Goal: Task Accomplishment & Management: Manage account settings

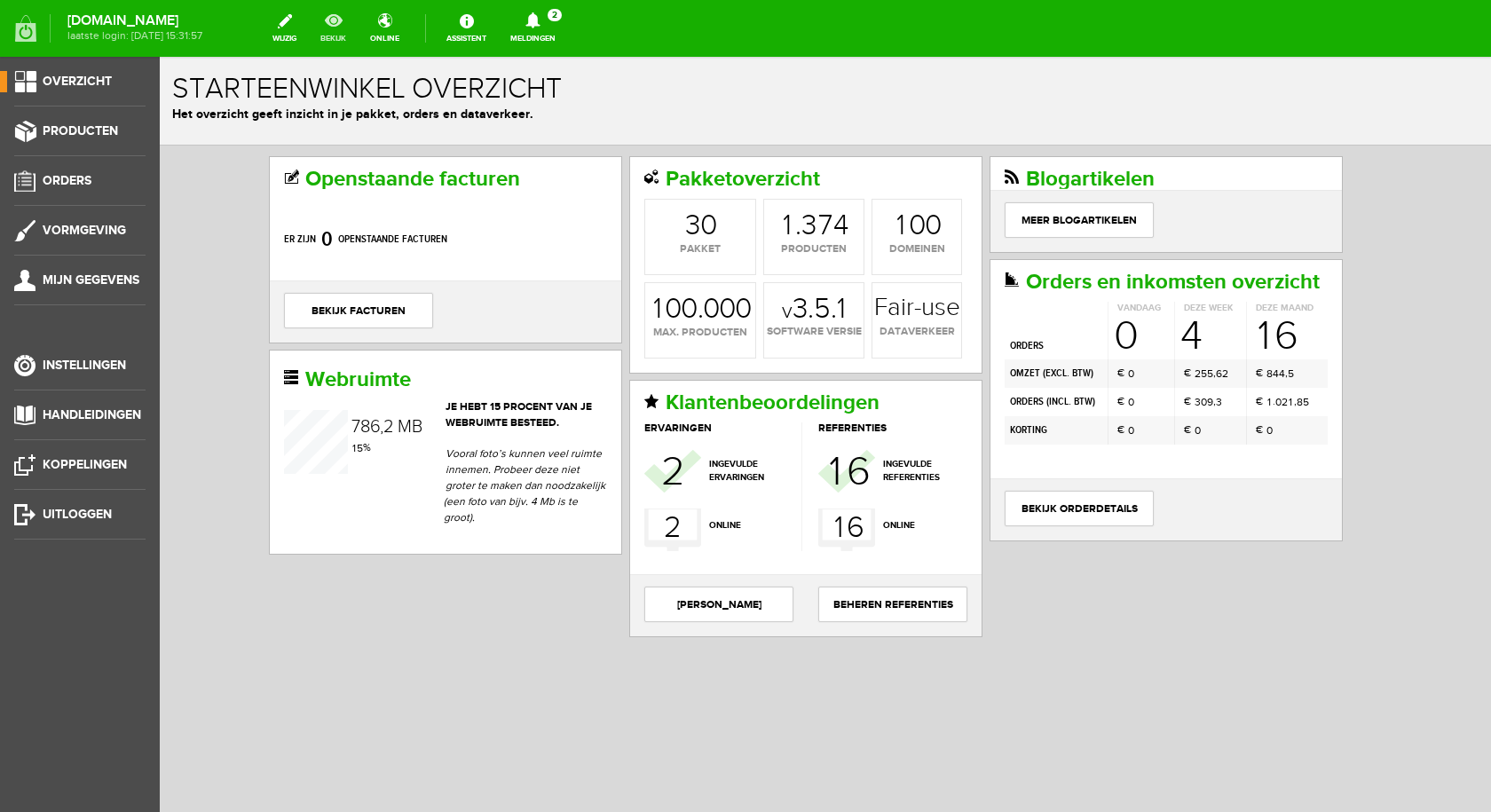
click at [357, 30] on link "bekijk" at bounding box center [333, 29] width 47 height 39
click at [539, 21] on icon at bounding box center [532, 19] width 14 height 16
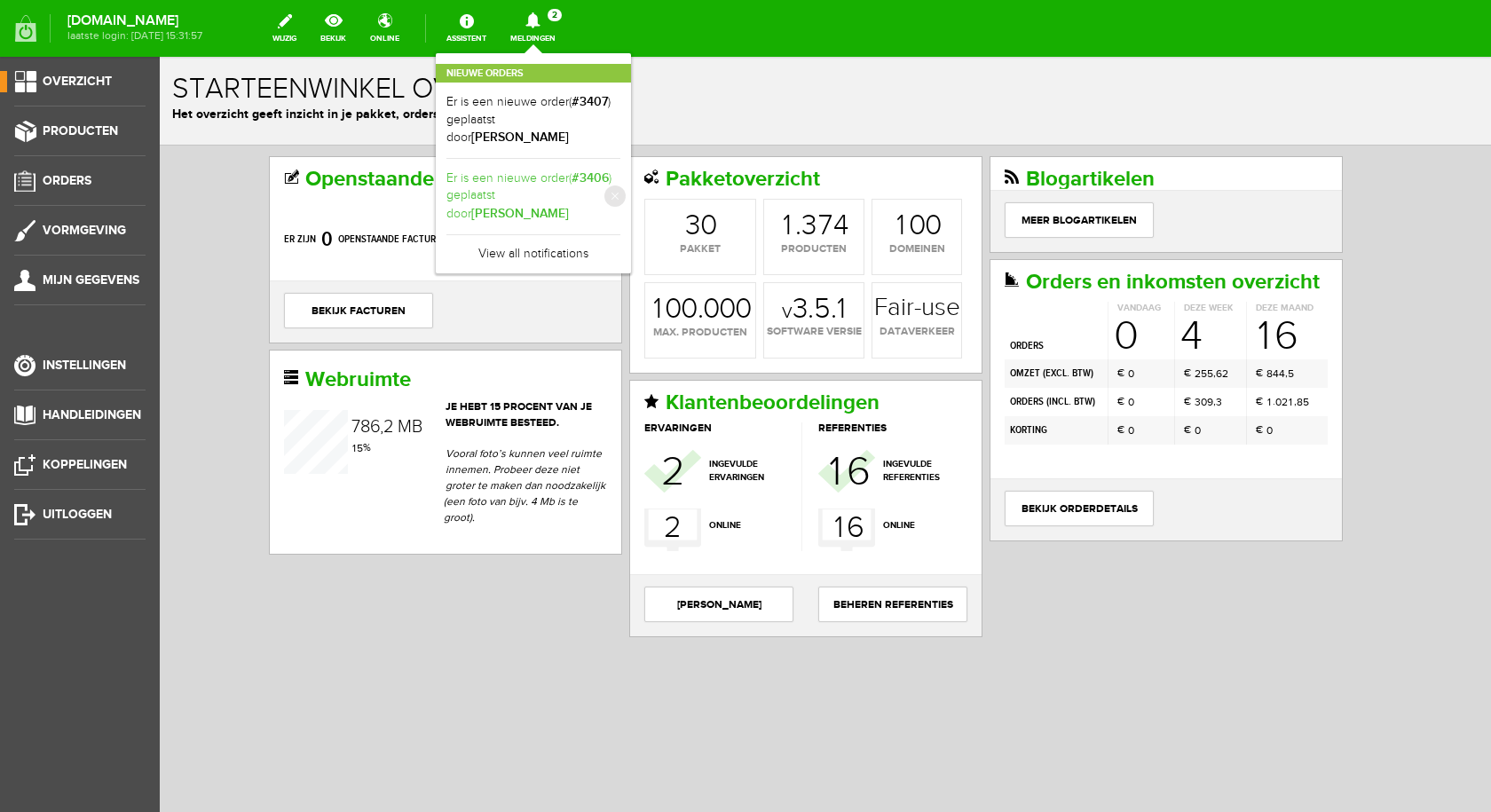
click at [541, 190] on link "Er is een nieuwe order( #3406 ) geplaatst door [PERSON_NAME]" at bounding box center [533, 196] width 174 height 54
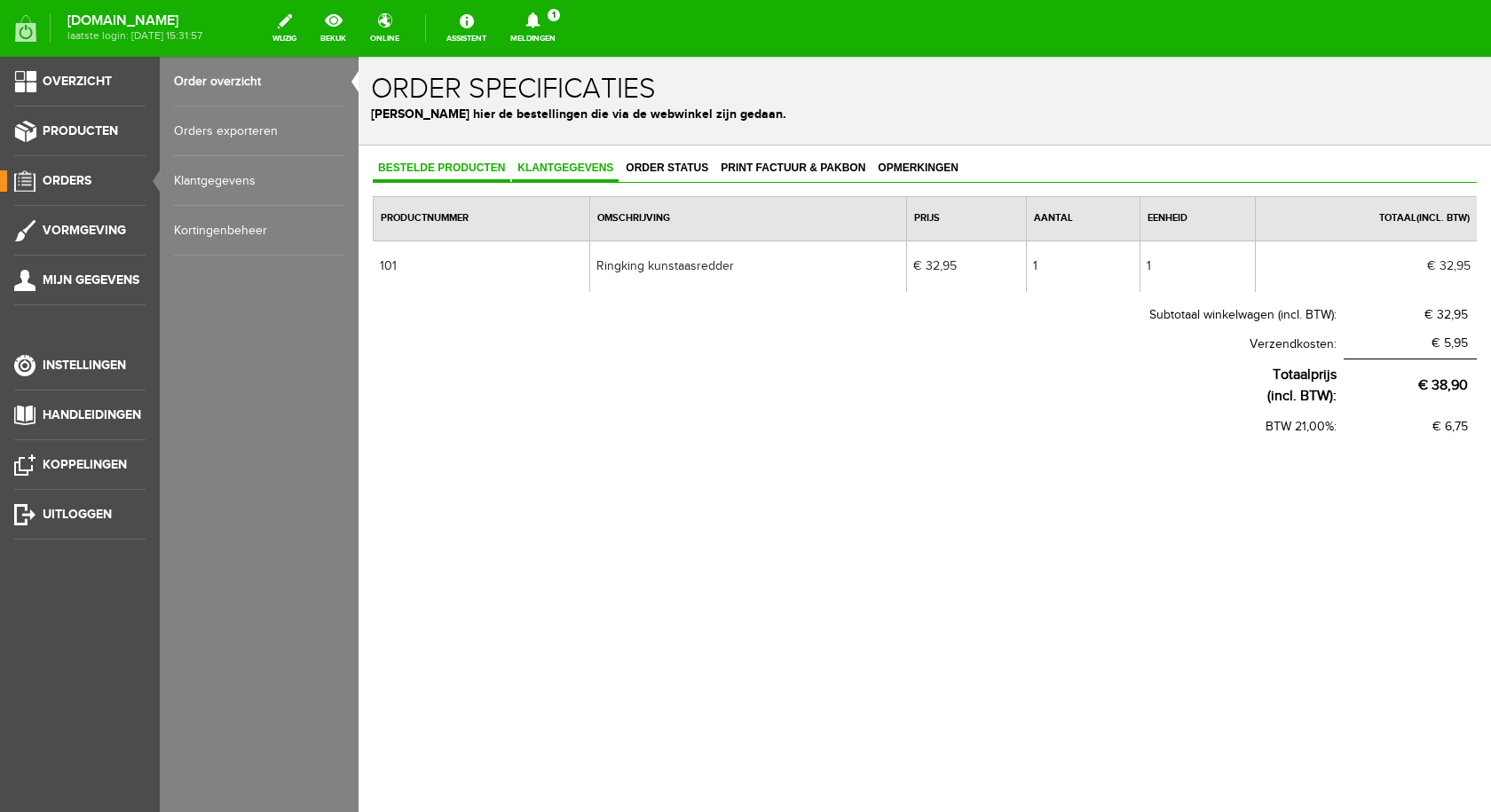
click at [583, 169] on span "Klantgegevens" at bounding box center [565, 167] width 107 height 12
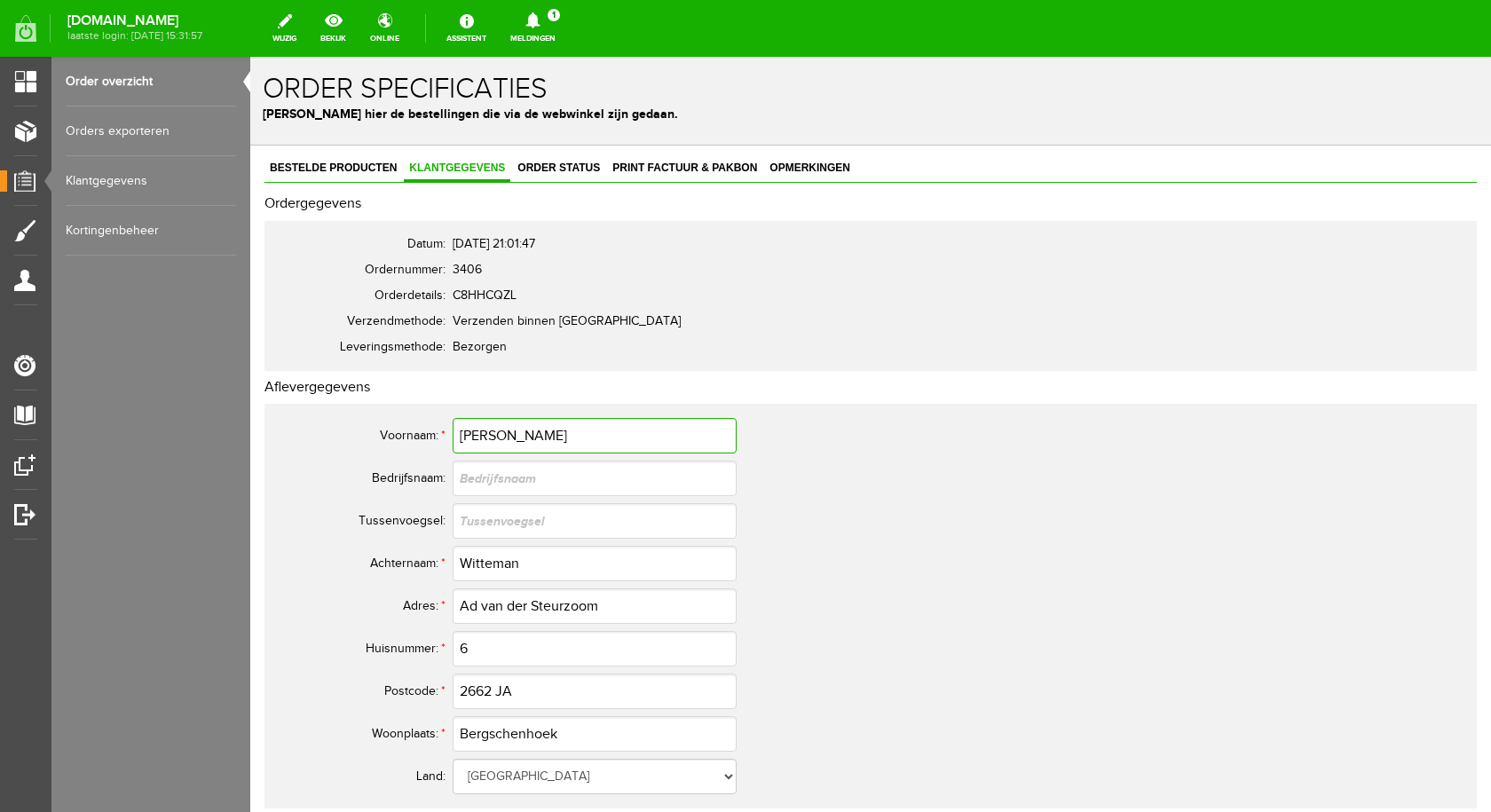
drag, startPoint x: 529, startPoint y: 439, endPoint x: 458, endPoint y: 441, distance: 71.0
click at [458, 441] on input "[PERSON_NAME]" at bounding box center [595, 435] width 284 height 36
drag, startPoint x: 538, startPoint y: 563, endPoint x: 463, endPoint y: 562, distance: 75.0
click at [463, 562] on input "Witteman" at bounding box center [595, 563] width 284 height 36
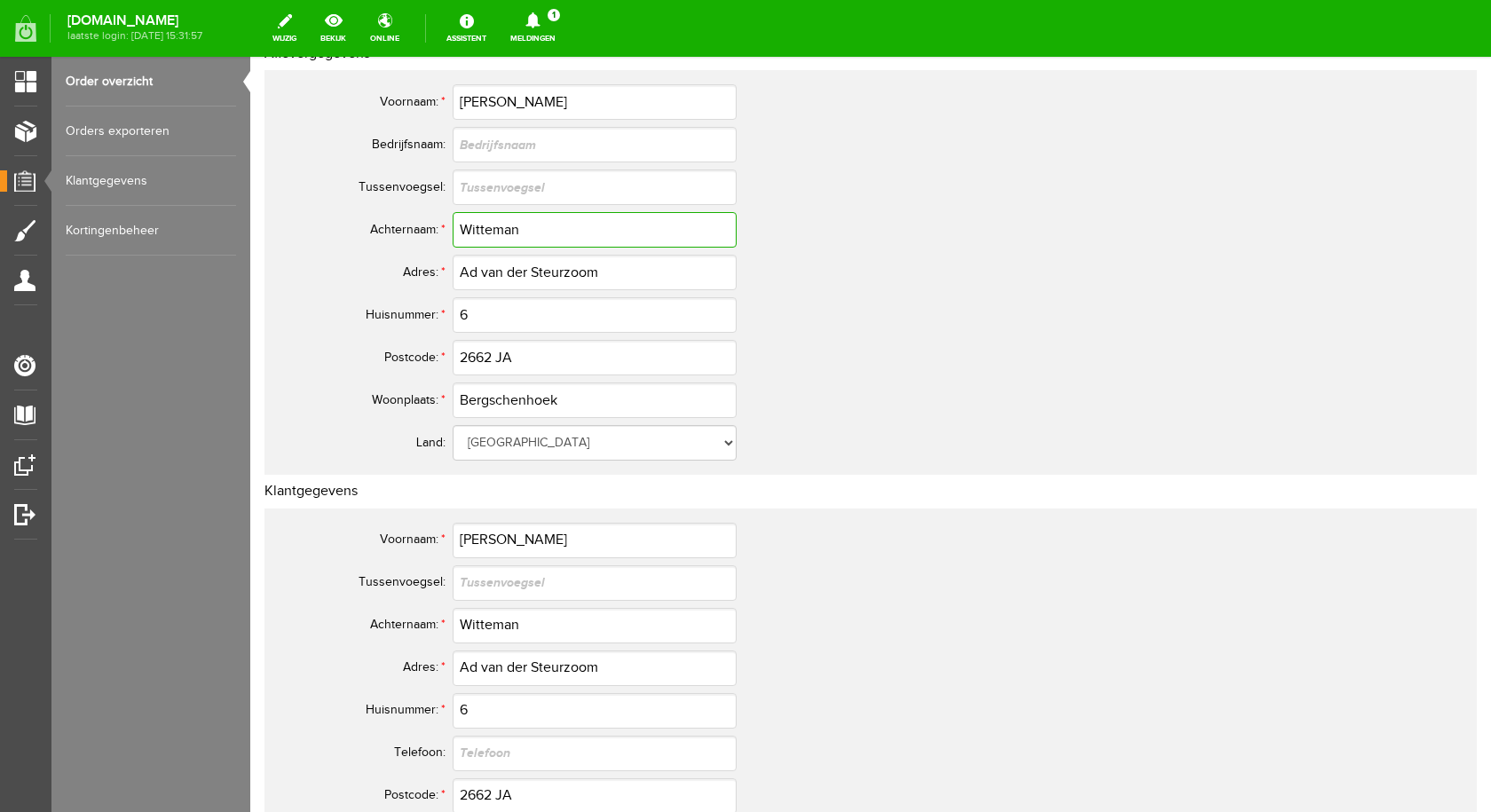
scroll to position [355, 0]
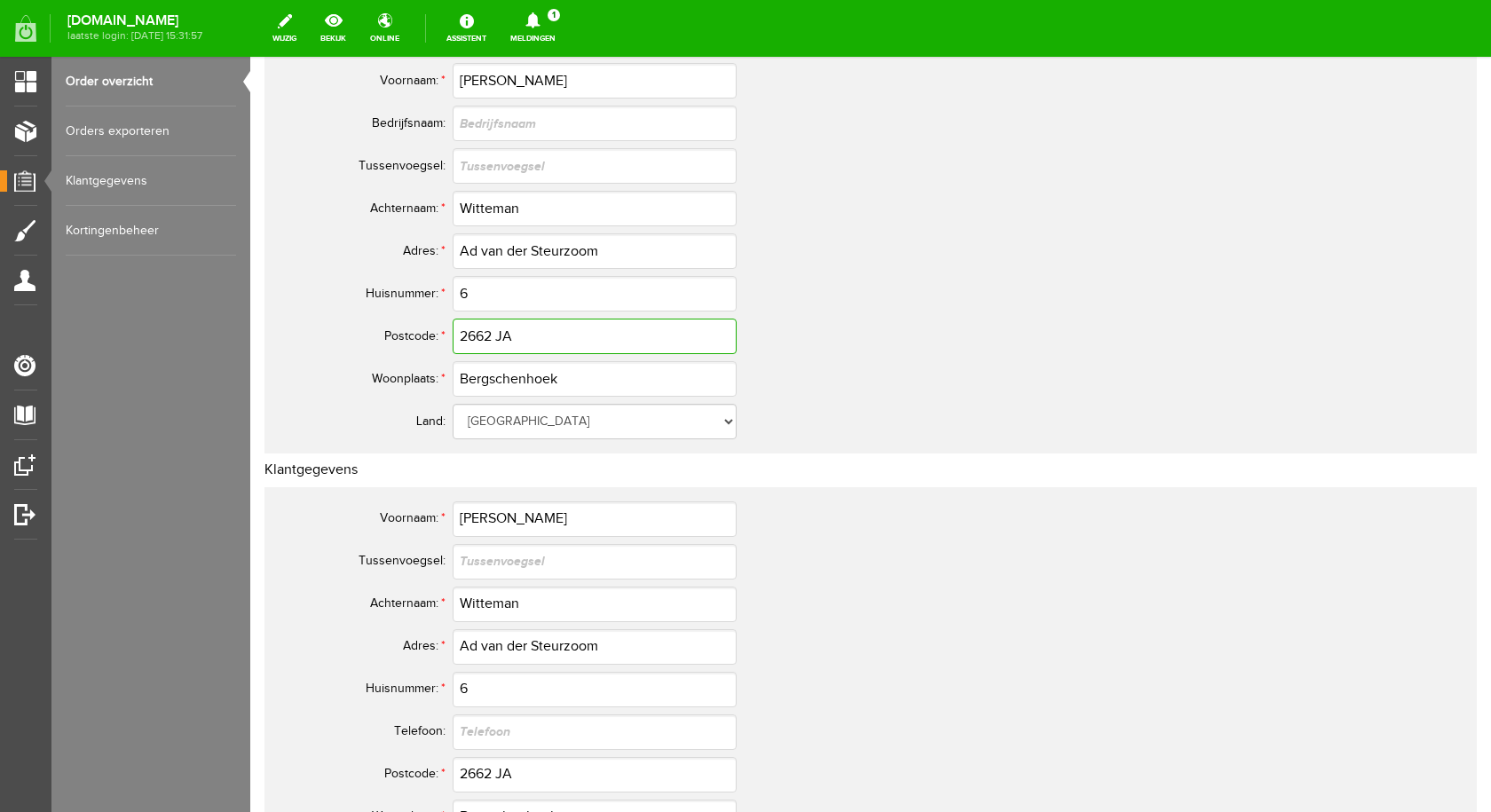
drag, startPoint x: 542, startPoint y: 333, endPoint x: 462, endPoint y: 335, distance: 80.0
click at [462, 335] on input "2662 JA" at bounding box center [595, 336] width 284 height 36
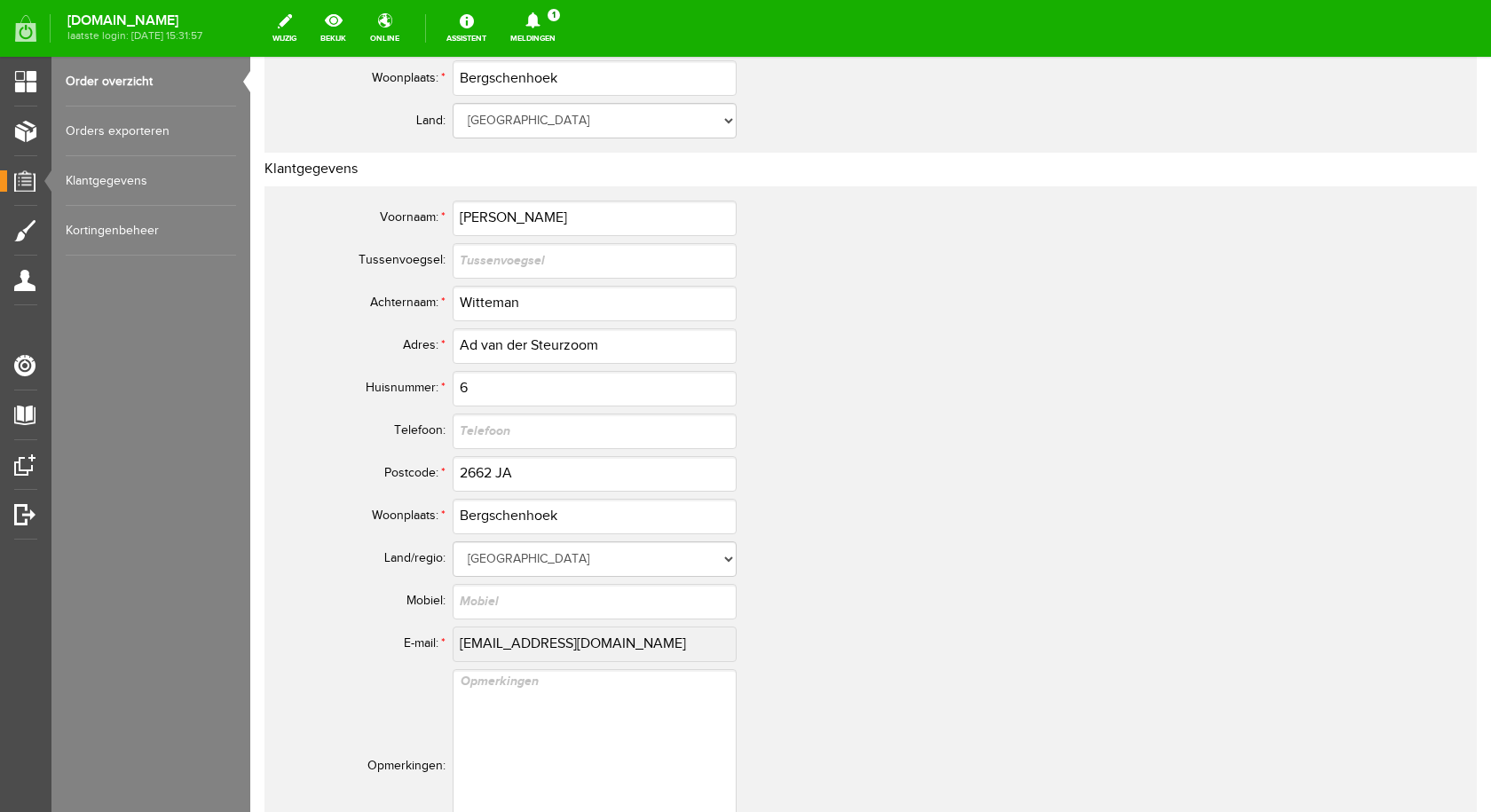
scroll to position [710, 0]
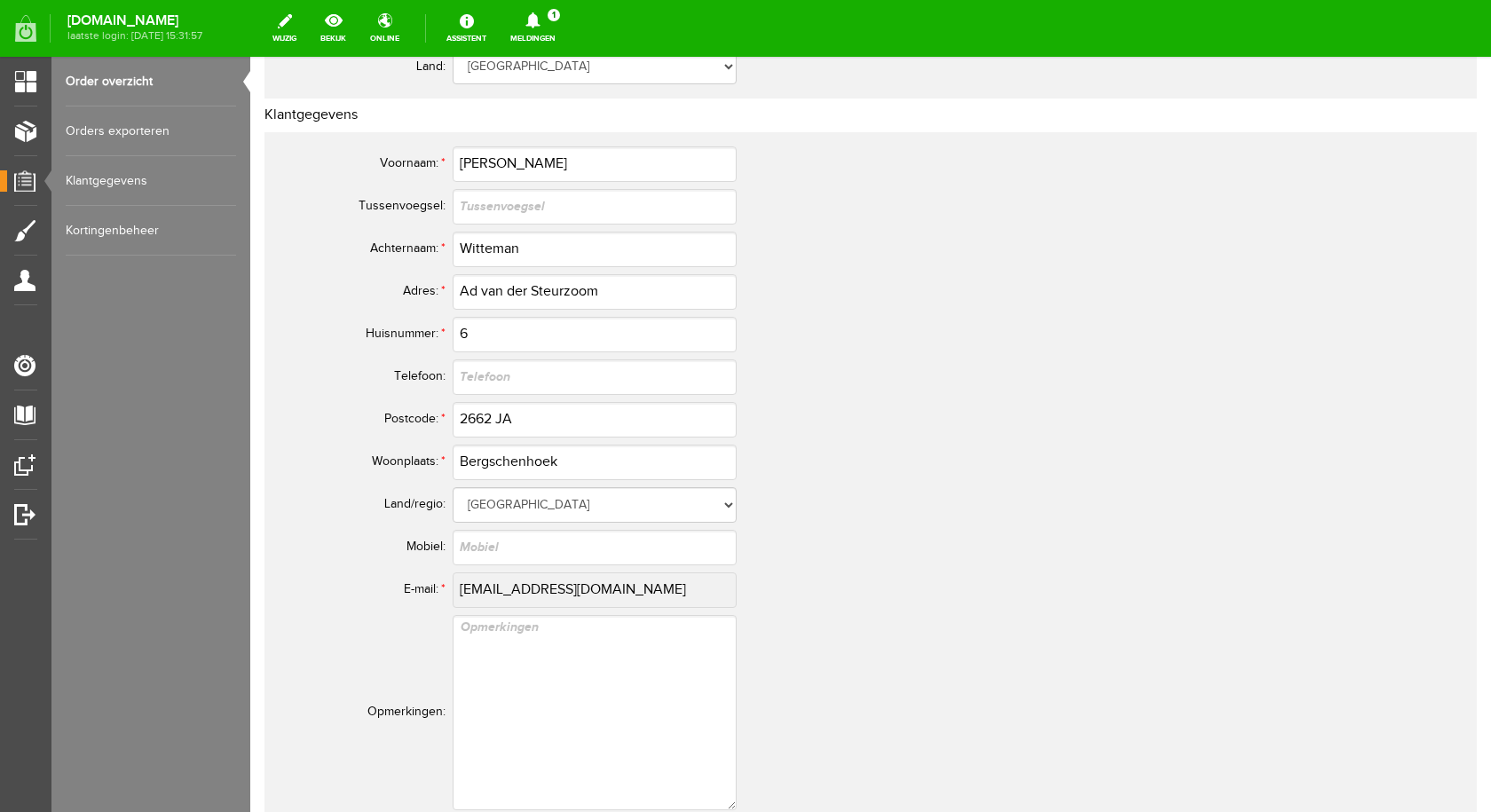
click at [545, 27] on icon at bounding box center [532, 19] width 45 height 16
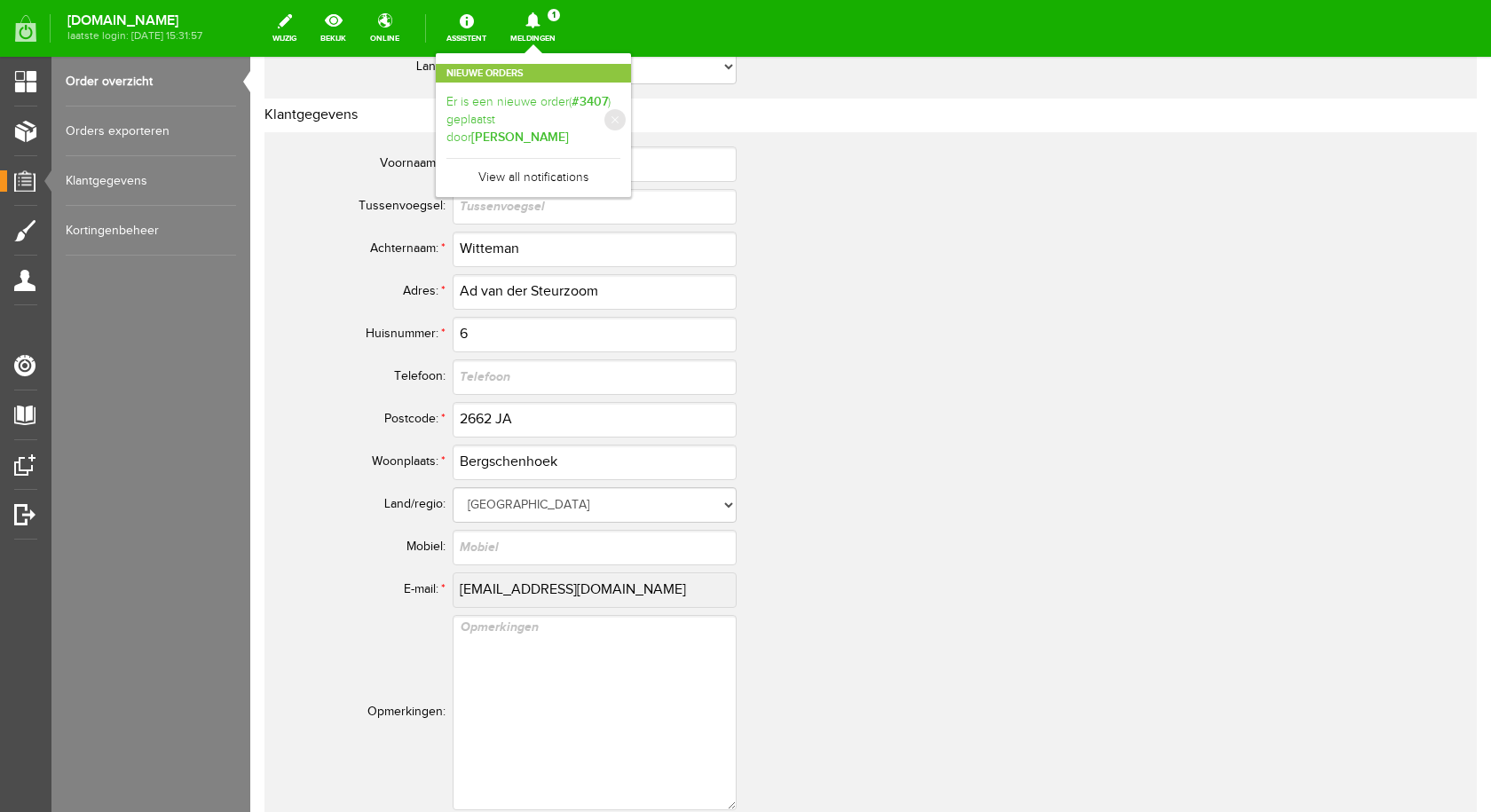
click at [534, 113] on link "Er is een nieuwe order( #3407 ) geplaatst door [PERSON_NAME]" at bounding box center [533, 120] width 174 height 54
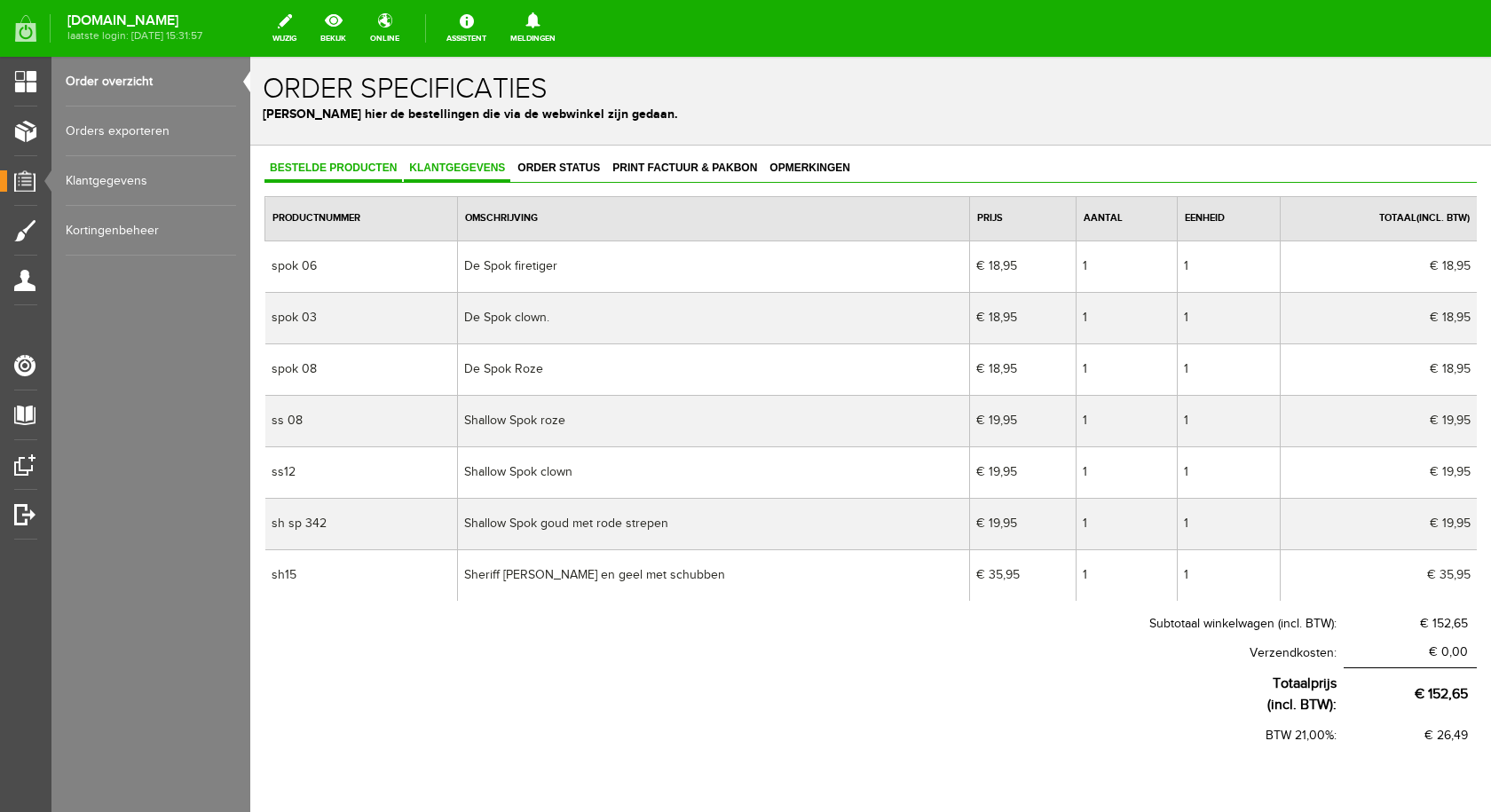
click at [472, 167] on span "Klantgegevens" at bounding box center [457, 167] width 107 height 12
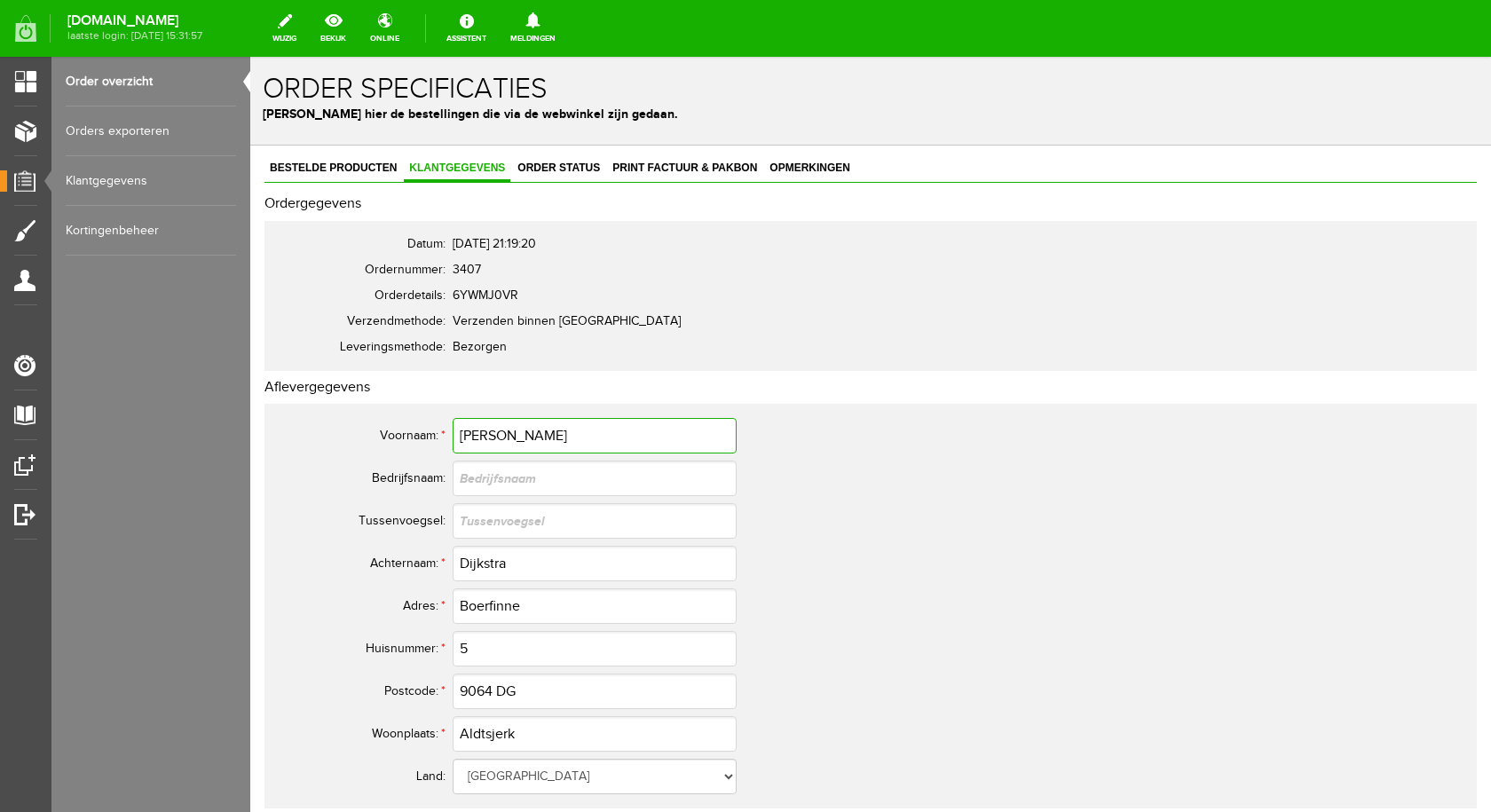
drag, startPoint x: 527, startPoint y: 434, endPoint x: 460, endPoint y: 438, distance: 67.1
click at [460, 438] on input "[PERSON_NAME]" at bounding box center [595, 435] width 284 height 36
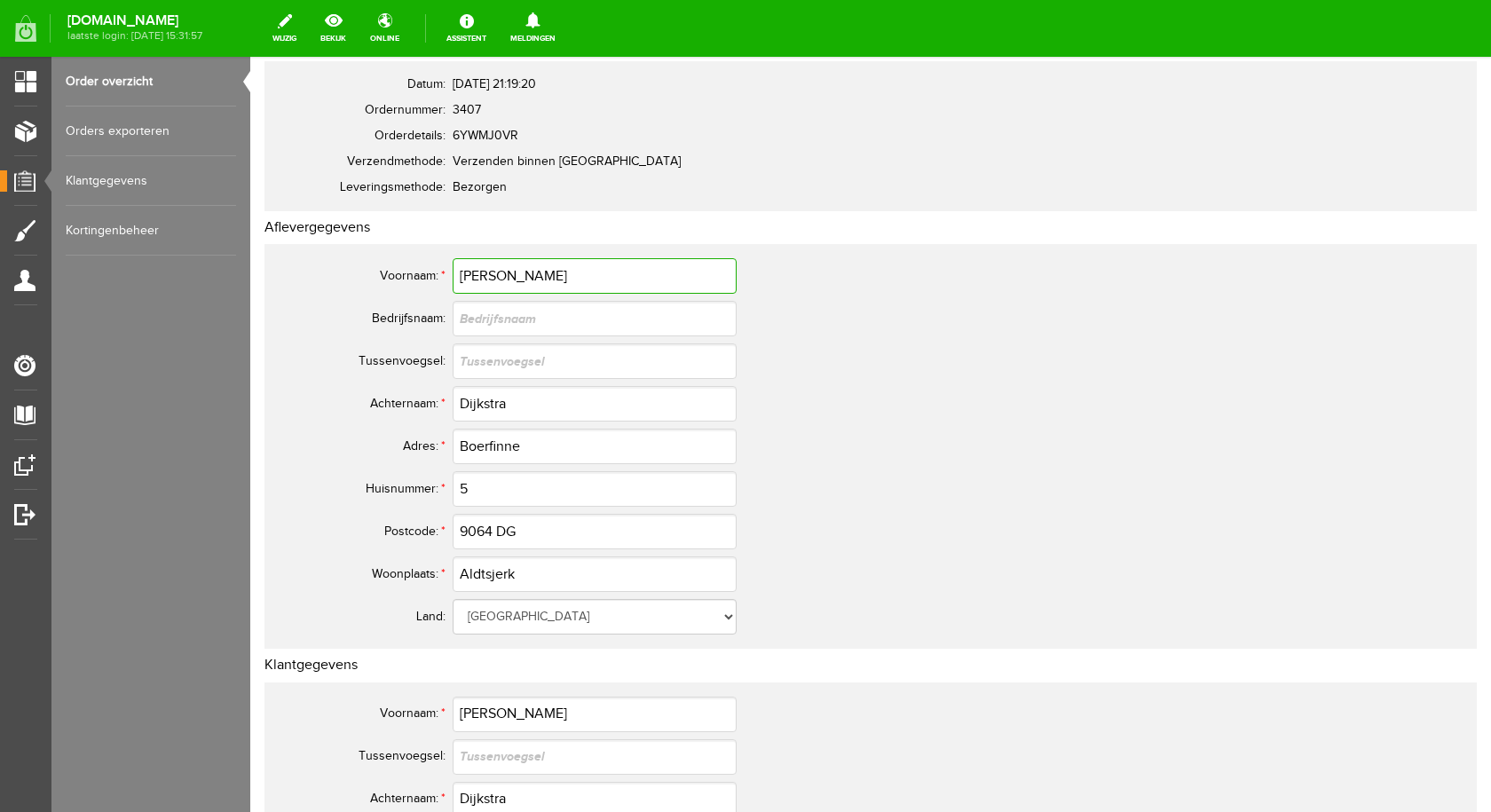
scroll to position [178, 0]
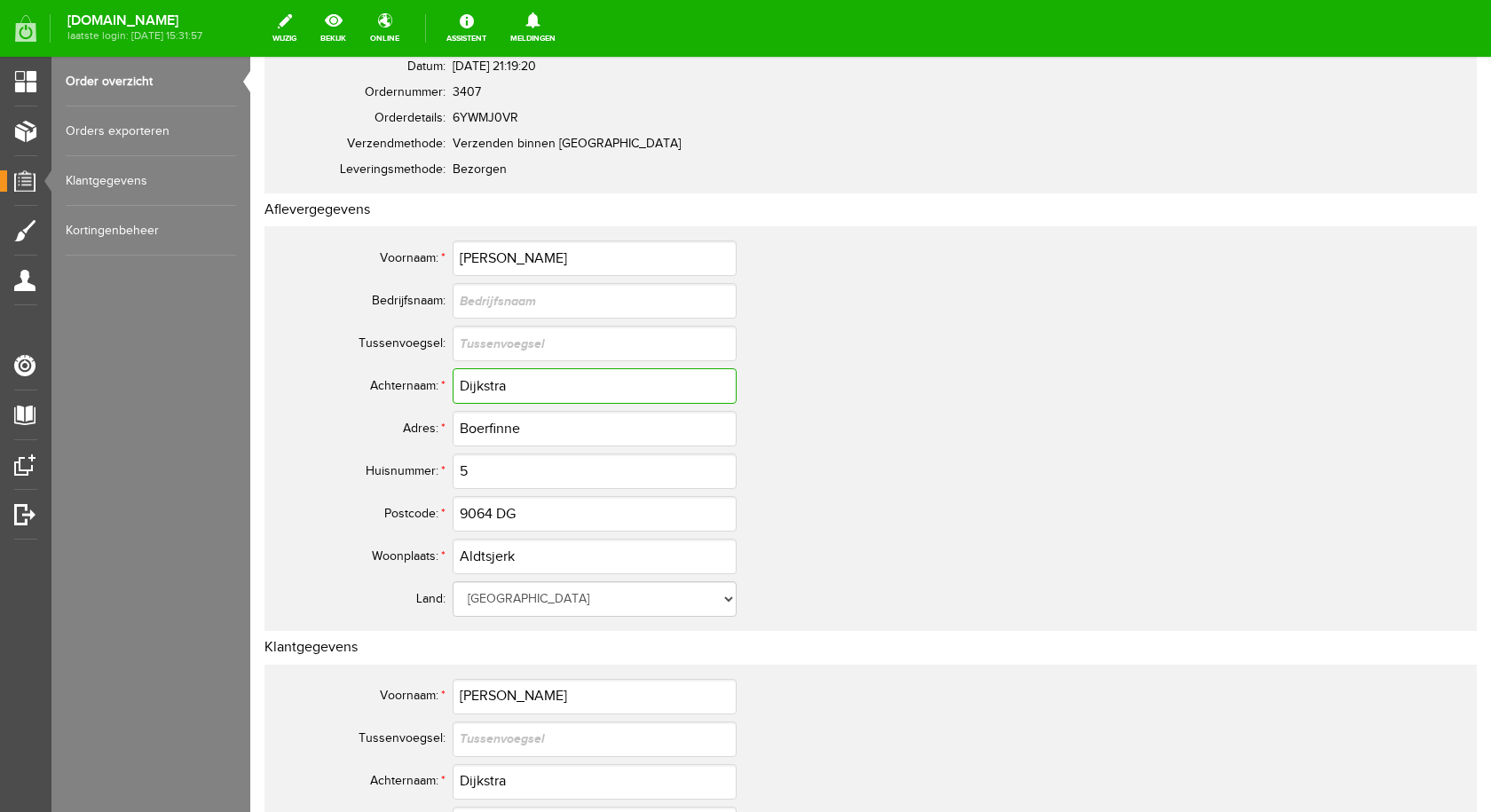
drag, startPoint x: 522, startPoint y: 382, endPoint x: 458, endPoint y: 378, distance: 64.1
click at [458, 378] on input "Dijkstra" at bounding box center [595, 385] width 284 height 36
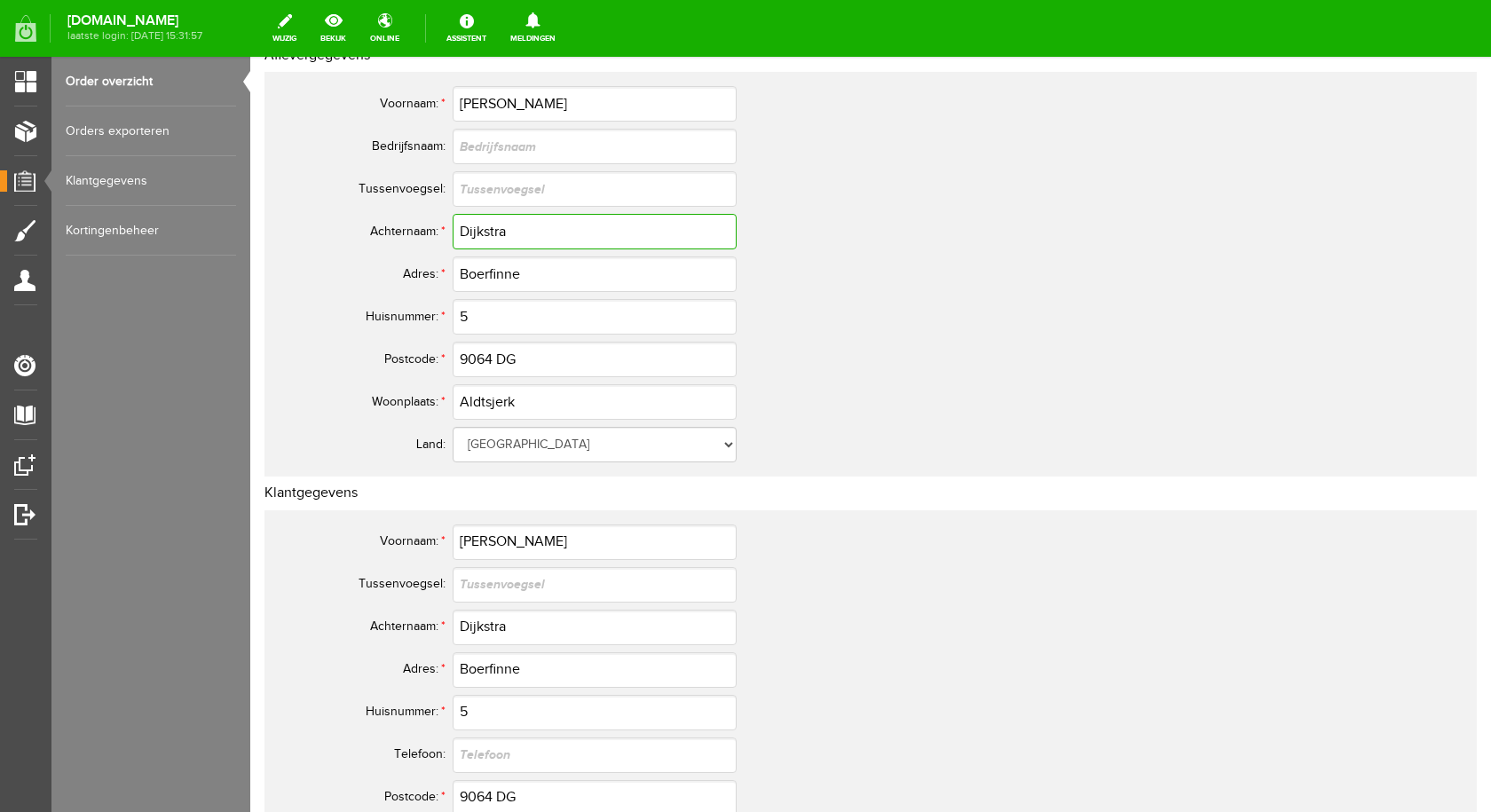
scroll to position [355, 0]
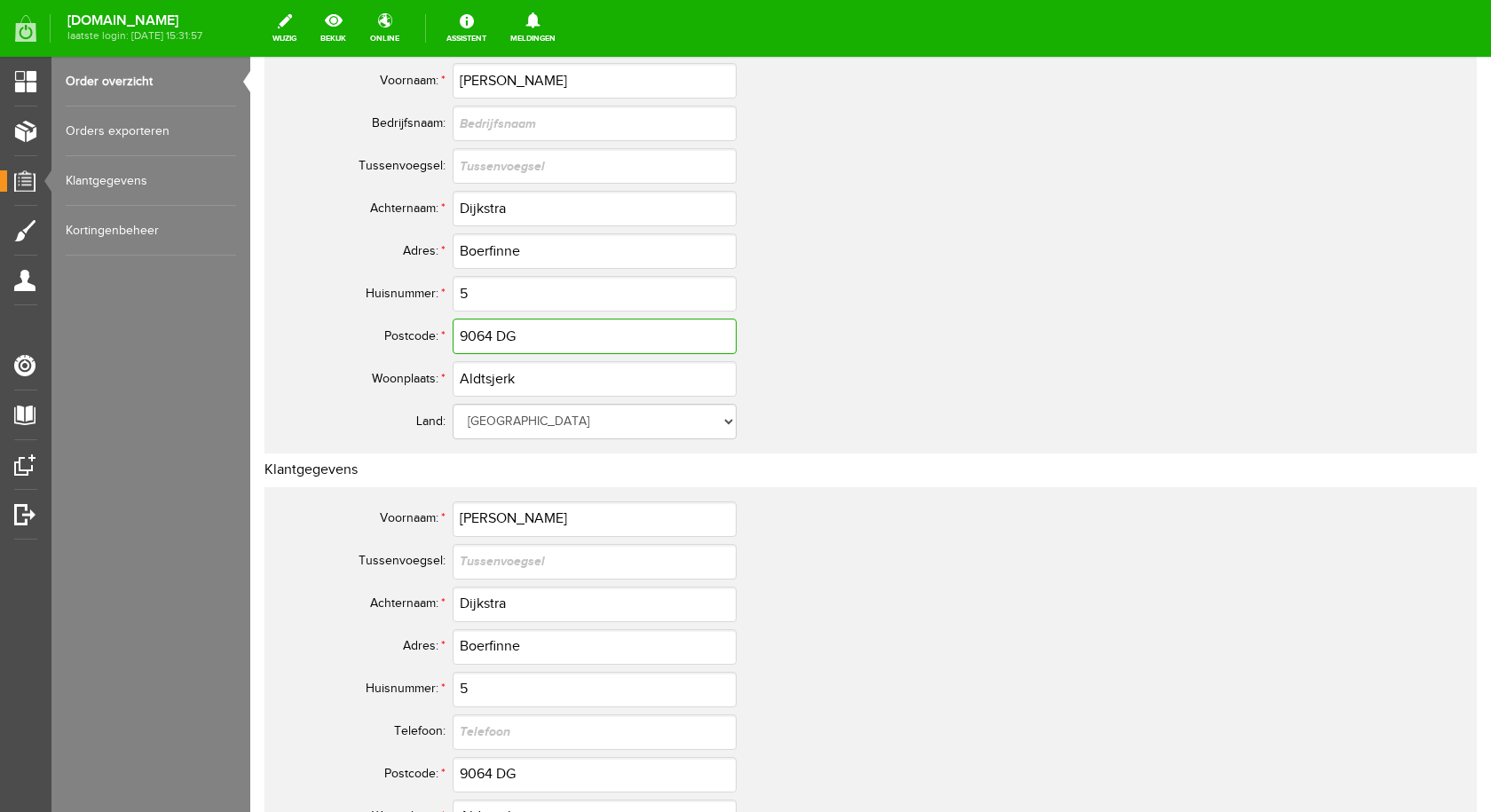
drag, startPoint x: 530, startPoint y: 339, endPoint x: 458, endPoint y: 339, distance: 72.0
click at [458, 339] on input "9064 DG" at bounding box center [595, 336] width 284 height 36
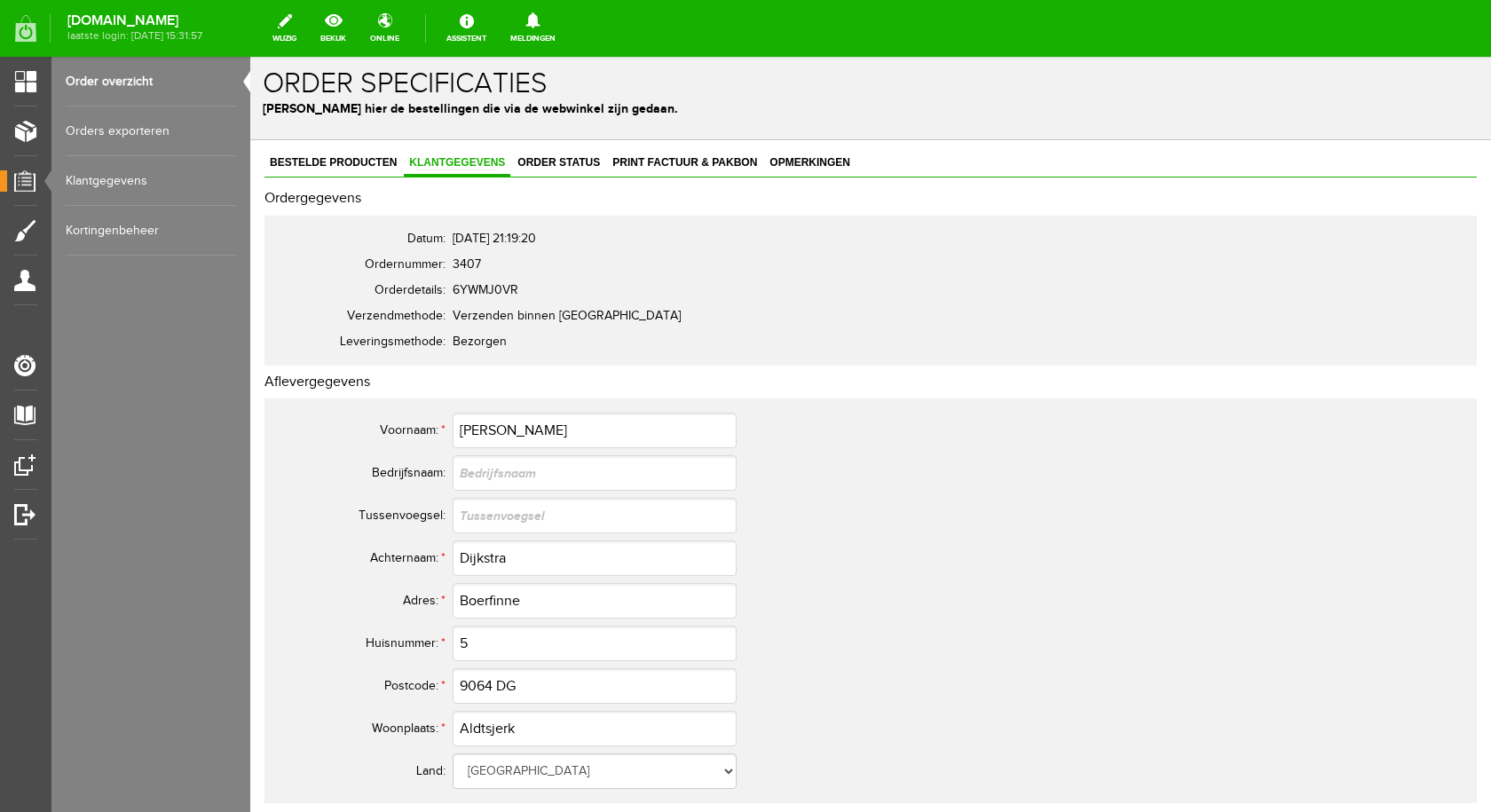
scroll to position [0, 0]
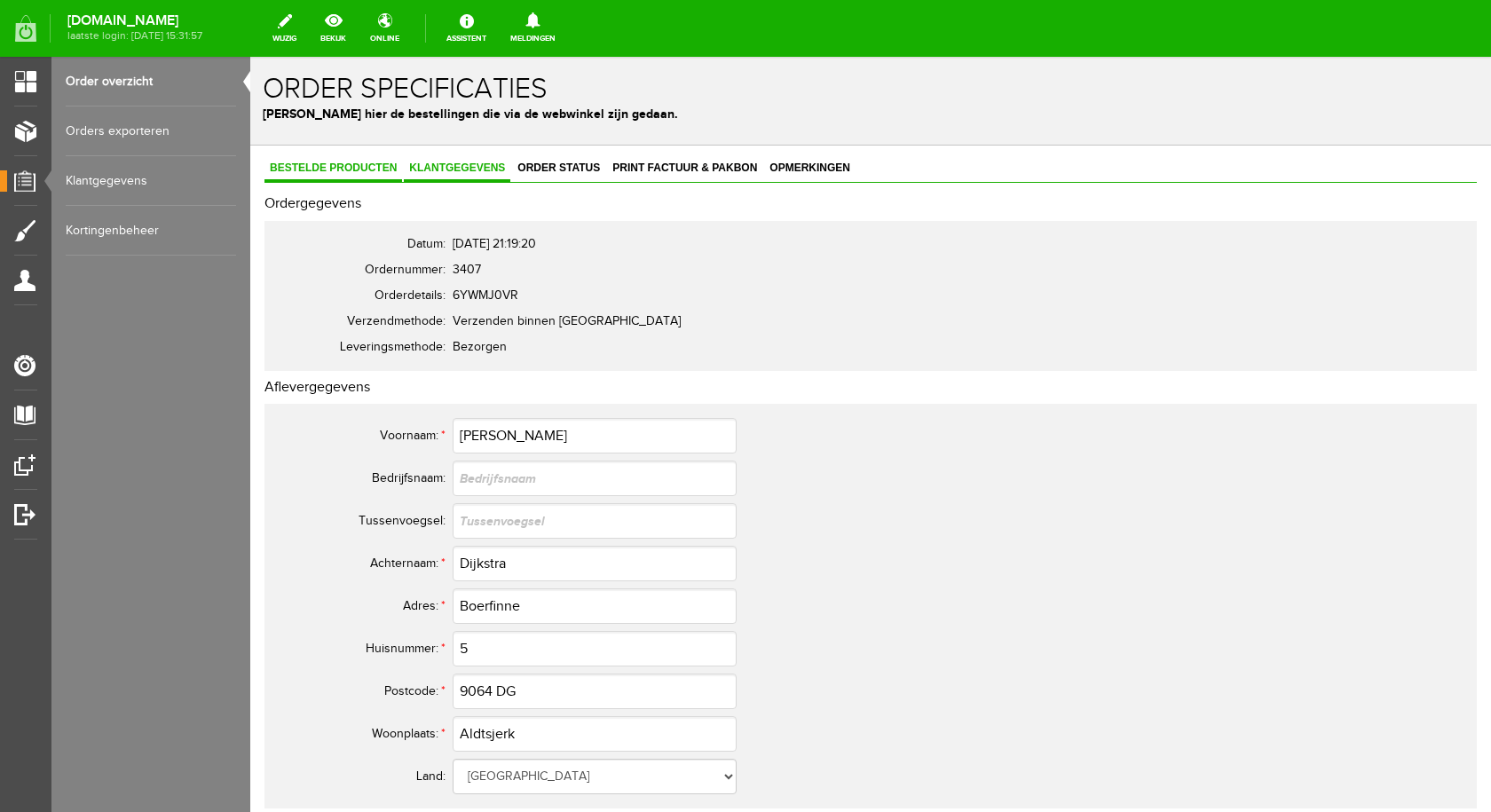
click at [335, 162] on span "Bestelde producten" at bounding box center [333, 167] width 137 height 12
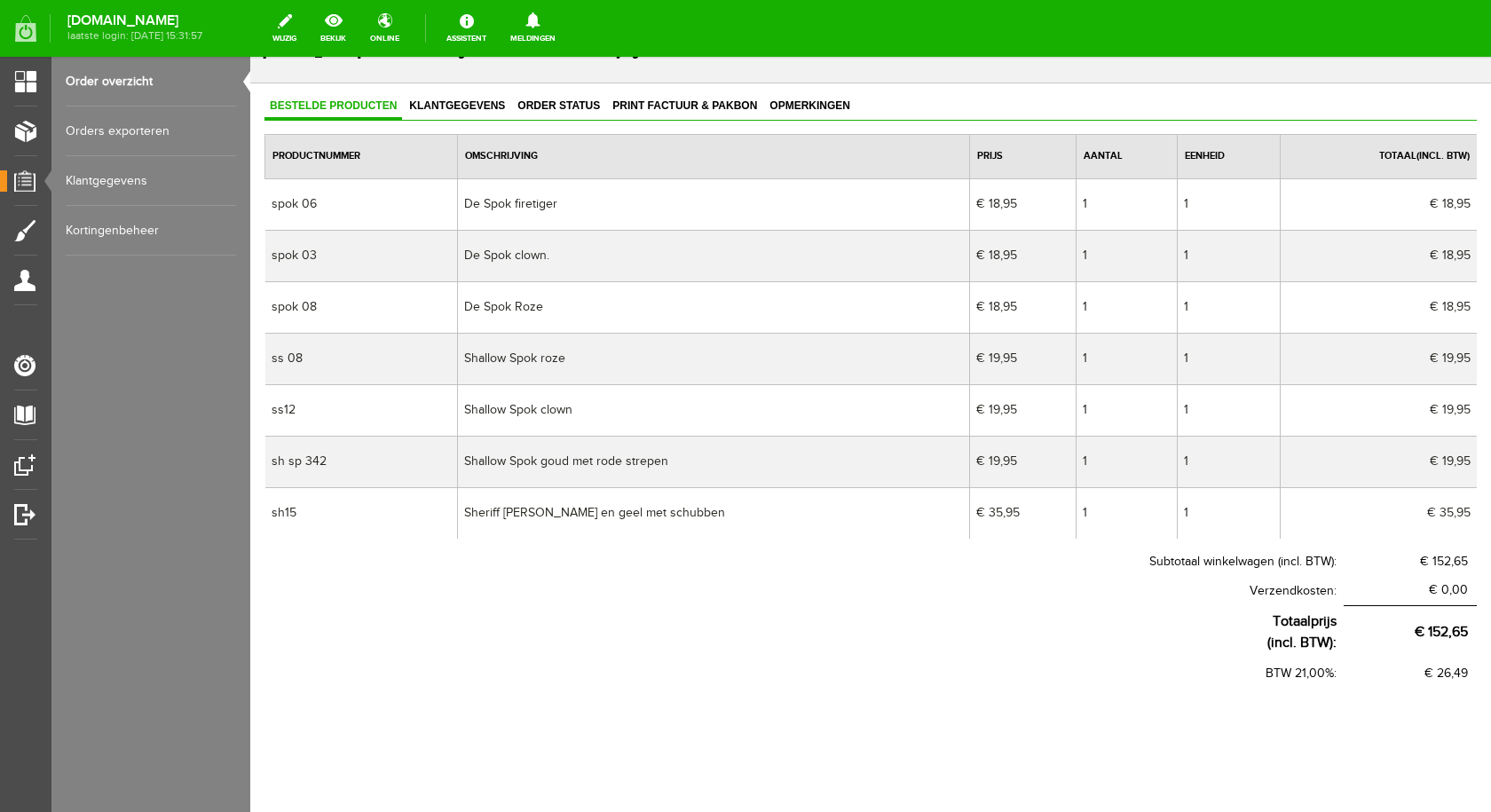
scroll to position [63, 0]
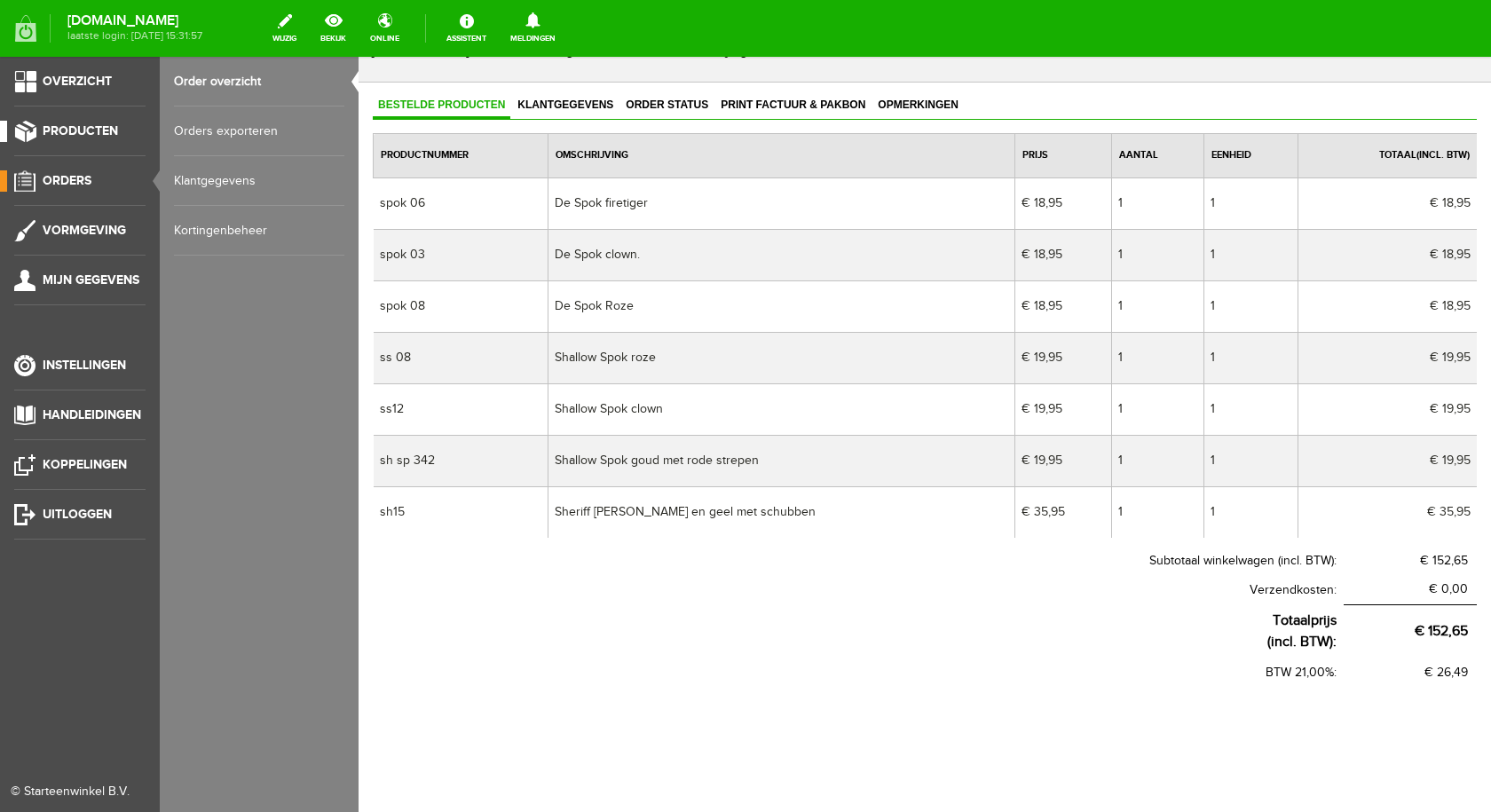
click at [25, 132] on link "Producten" at bounding box center [73, 131] width 146 height 21
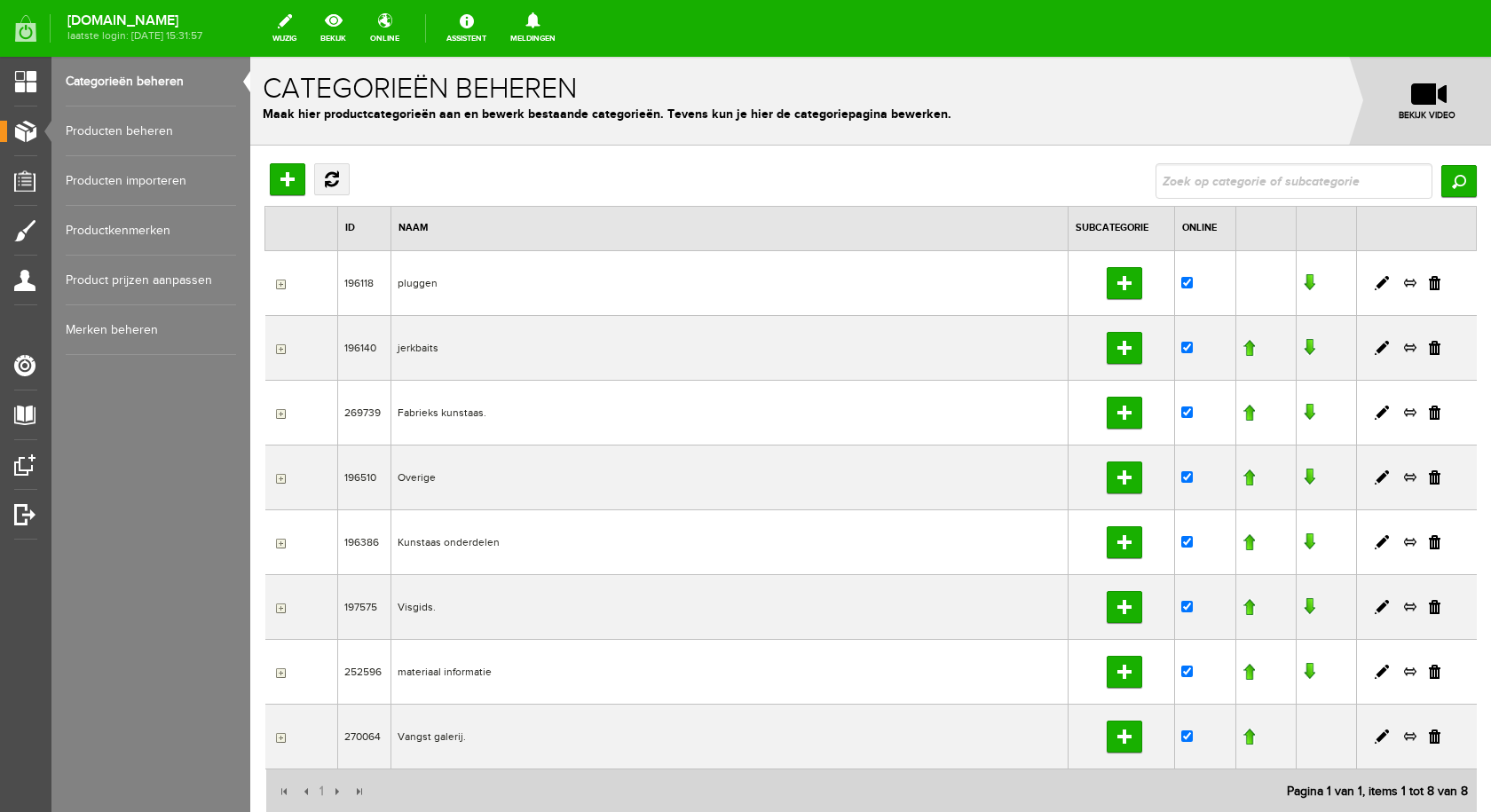
drag, startPoint x: 96, startPoint y: 129, endPoint x: 105, endPoint y: 128, distance: 9.1
click at [96, 129] on link "Producten beheren" at bounding box center [150, 132] width 171 height 50
